Goal: Register for event/course

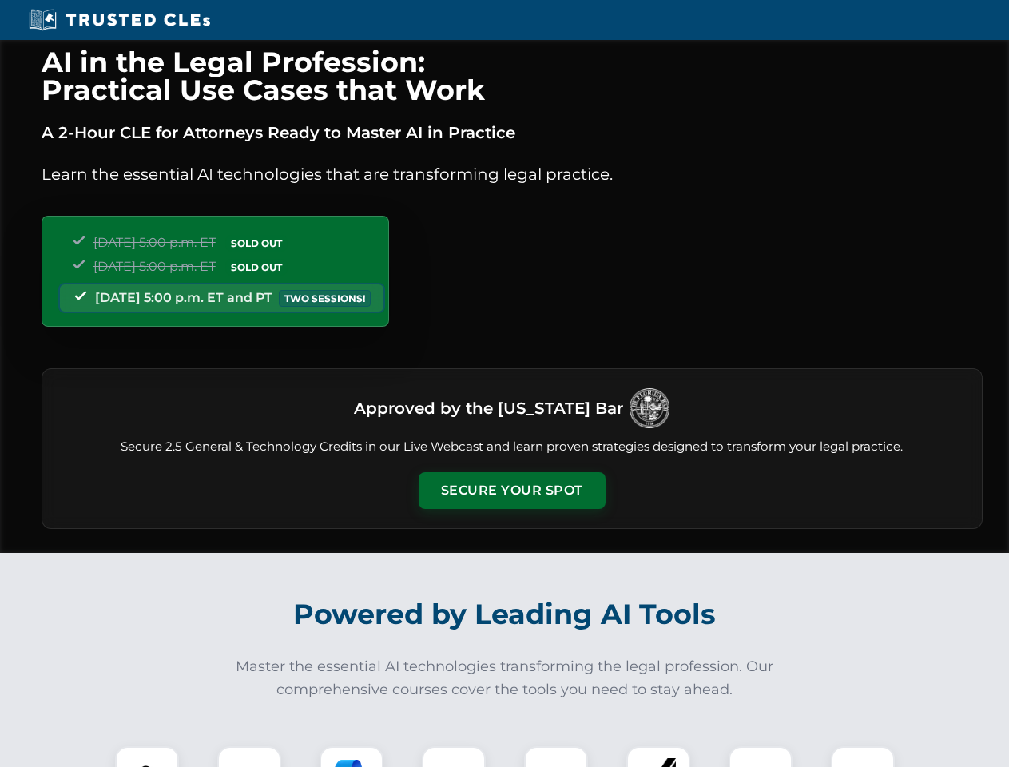
click at [511, 491] on button "Secure Your Spot" at bounding box center [512, 490] width 187 height 37
click at [147, 757] on img at bounding box center [147, 778] width 46 height 46
click at [249, 757] on div at bounding box center [249, 778] width 64 height 64
